Goal: Find specific page/section: Find specific page/section

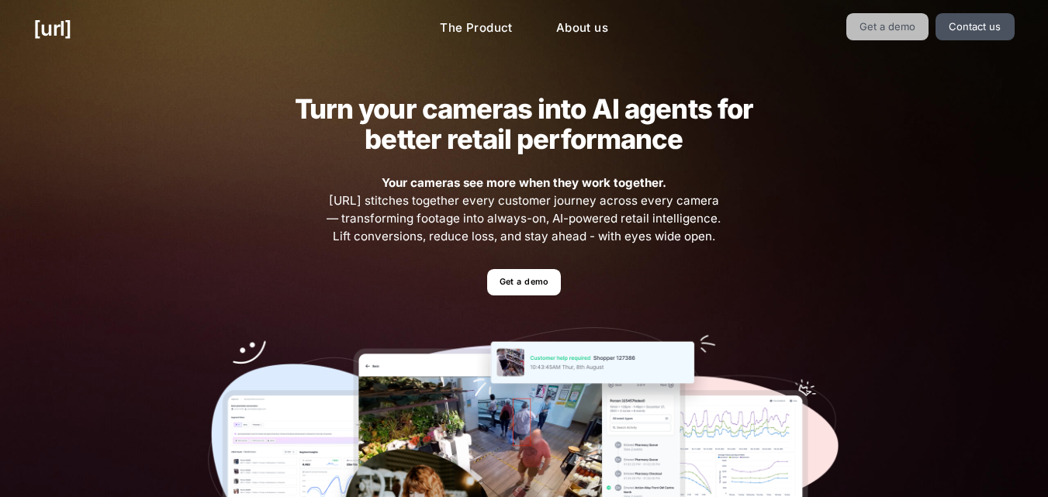
click at [909, 26] on link "Get a demo" at bounding box center [888, 26] width 83 height 27
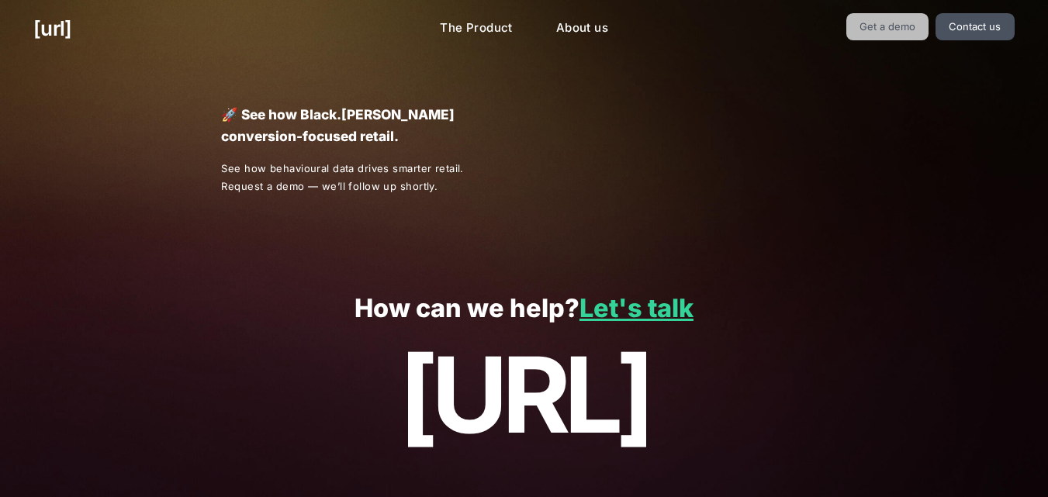
click at [909, 26] on link "Get a demo" at bounding box center [888, 26] width 83 height 27
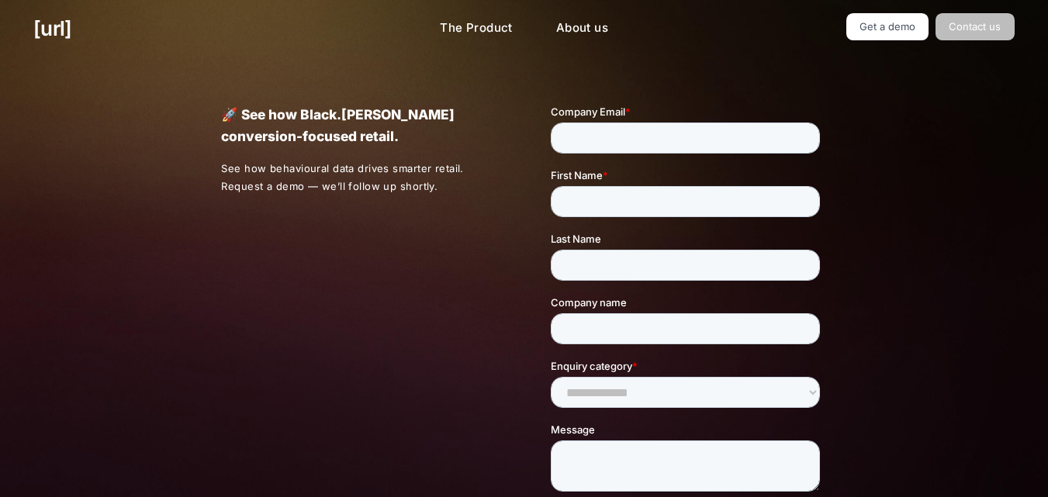
click at [956, 32] on link "Contact us" at bounding box center [975, 26] width 79 height 27
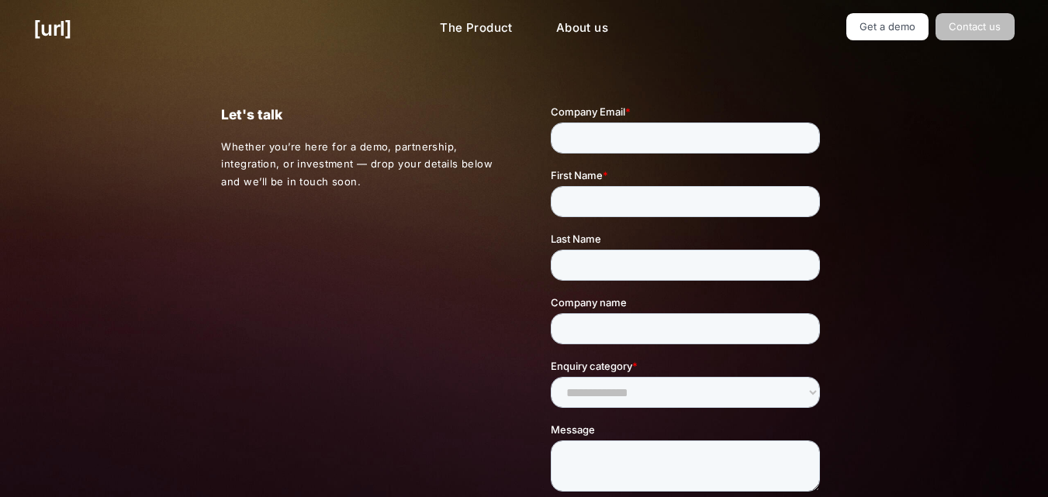
click at [988, 23] on link "Contact us" at bounding box center [975, 26] width 79 height 27
click at [395, 185] on p "Whether you’re here for a demo, partnership, integration, or investment — drop …" at bounding box center [359, 164] width 276 height 53
click at [978, 29] on link "Contact us" at bounding box center [975, 26] width 79 height 27
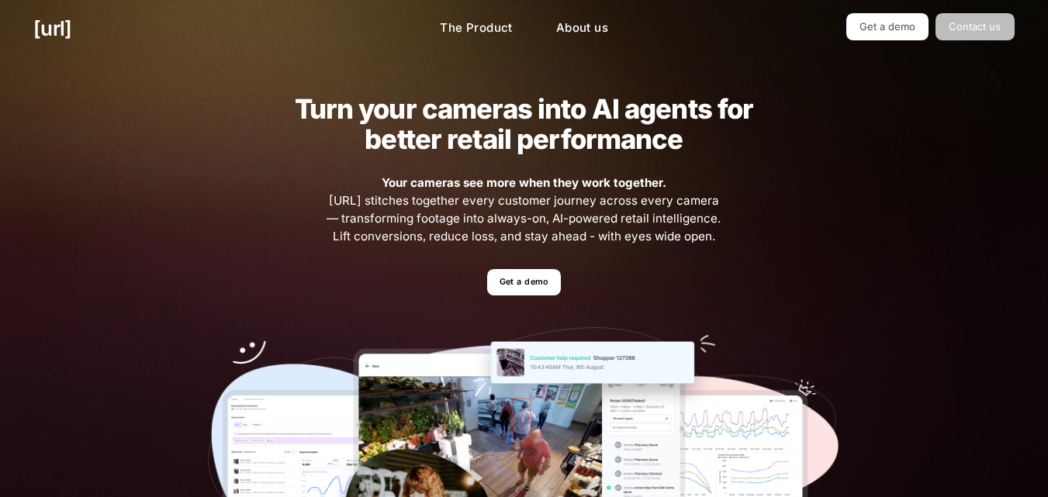
click at [969, 33] on link "Contact us" at bounding box center [975, 26] width 79 height 27
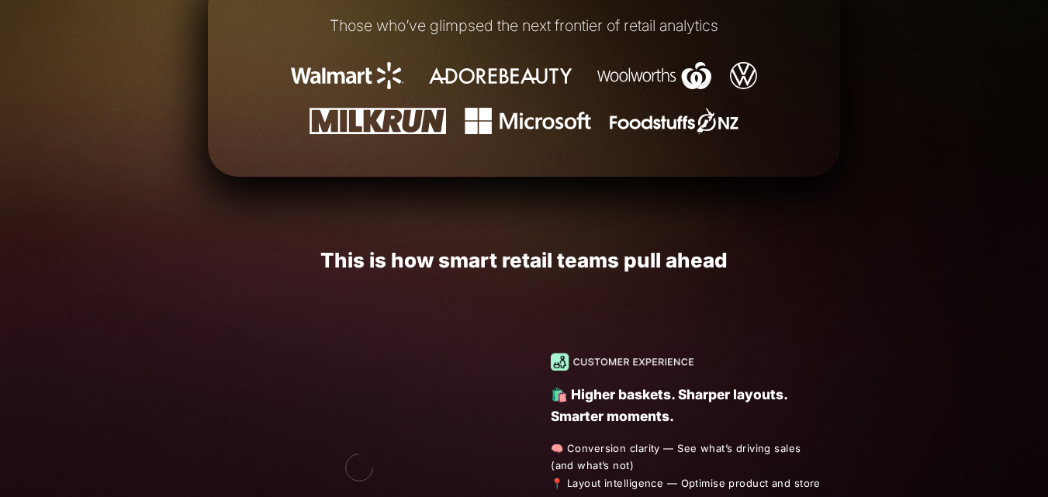
scroll to position [776, 0]
